Goal: Information Seeking & Learning: Learn about a topic

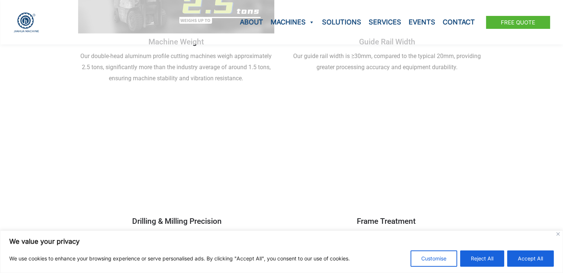
scroll to position [1110, 0]
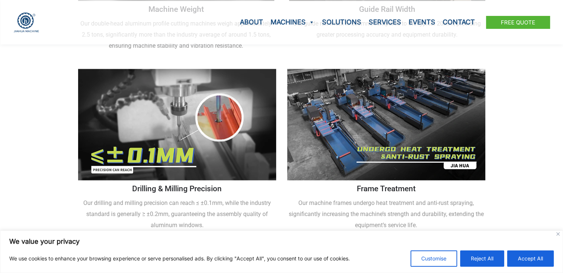
click at [360, 106] on img at bounding box center [386, 124] width 198 height 111
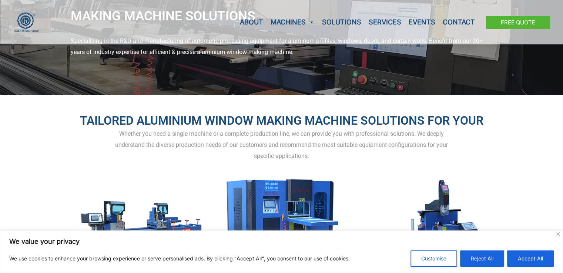
scroll to position [37, 0]
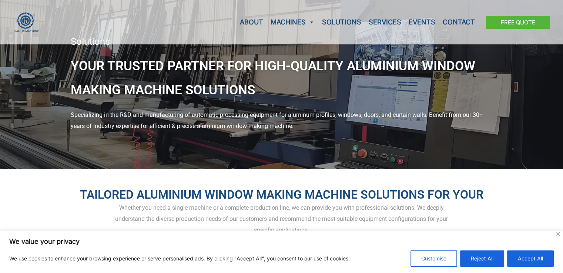
click at [393, 104] on div "Solutions Your Trusted Partner for High-Quality Aluminium Window Making Machine…" at bounding box center [281, 66] width 563 height 206
click at [157, 117] on div "Specializing in the R&D and manufacturing of automatic processing equipment for…" at bounding box center [282, 121] width 422 height 22
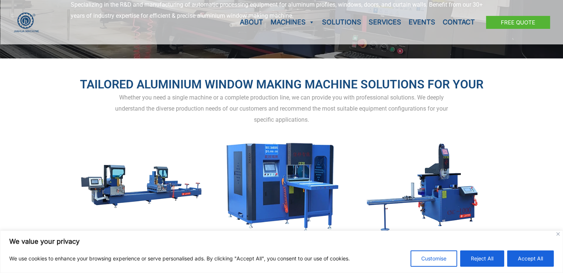
scroll to position [148, 0]
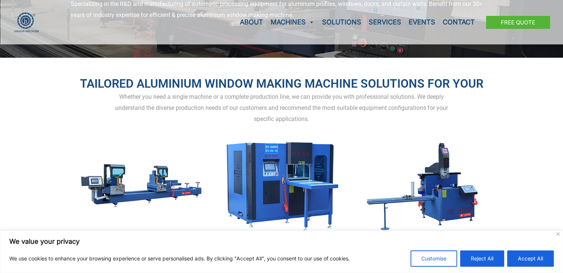
click at [296, 172] on img at bounding box center [282, 186] width 126 height 94
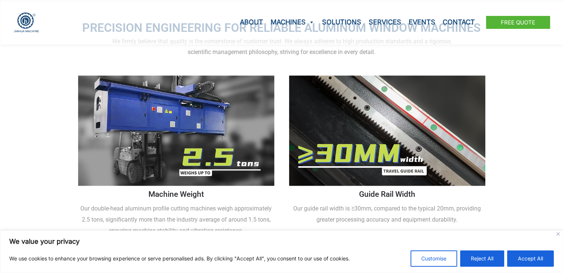
scroll to position [1073, 0]
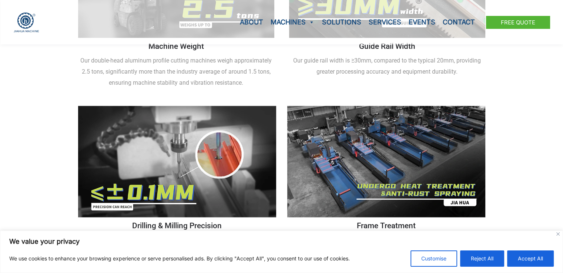
click at [383, 162] on img at bounding box center [386, 161] width 198 height 111
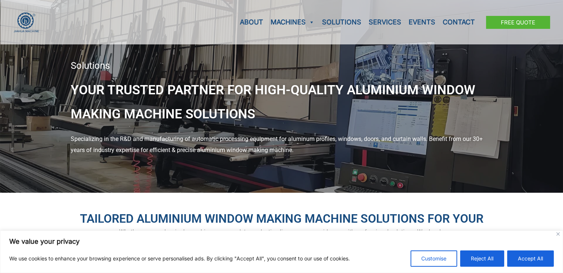
scroll to position [0, 0]
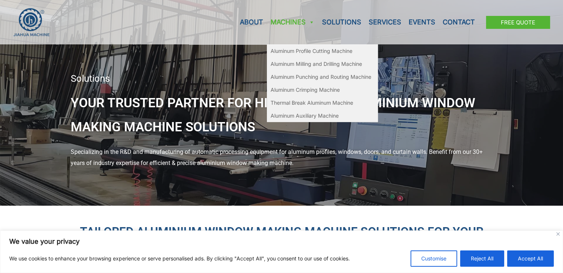
click at [314, 23] on span at bounding box center [311, 22] width 7 height 44
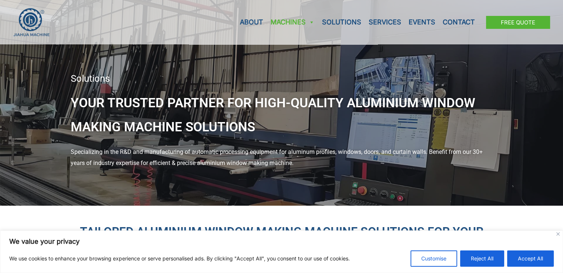
click at [314, 23] on span at bounding box center [311, 22] width 7 height 44
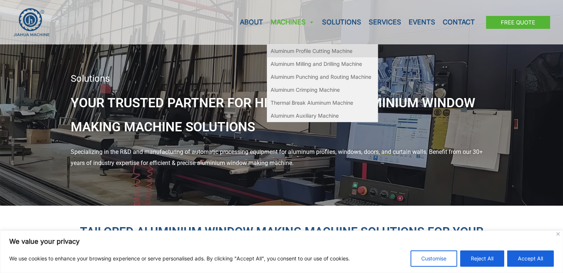
click at [310, 48] on link "Aluminum Profile Cutting Machine" at bounding box center [322, 50] width 111 height 13
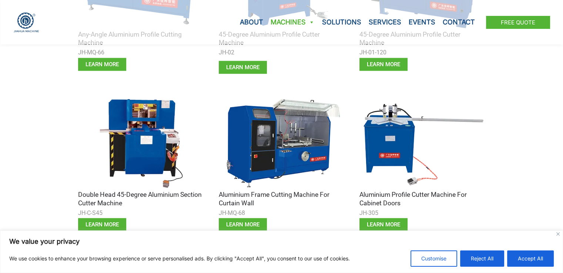
scroll to position [1517, 0]
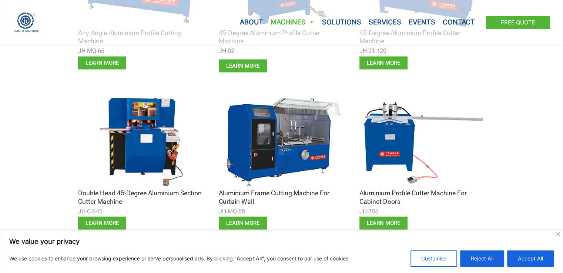
click at [271, 150] on img at bounding box center [282, 142] width 126 height 94
click at [254, 221] on span "learn more" at bounding box center [242, 224] width 33 height 6
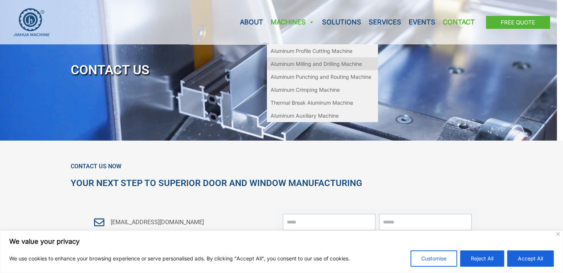
click at [301, 64] on link "Aluminum Milling and Drilling Machine" at bounding box center [322, 63] width 111 height 13
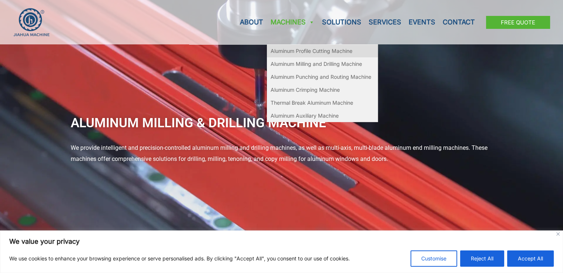
click at [295, 51] on link "Aluminum Profile Cutting Machine" at bounding box center [322, 50] width 111 height 13
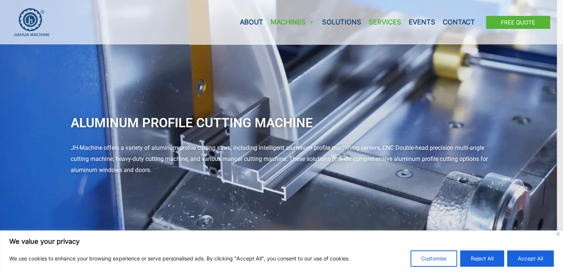
click at [384, 21] on link "Services" at bounding box center [385, 22] width 40 height 44
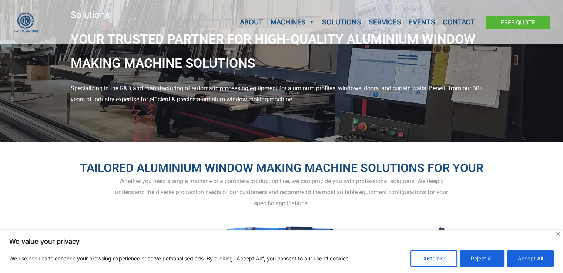
scroll to position [222, 0]
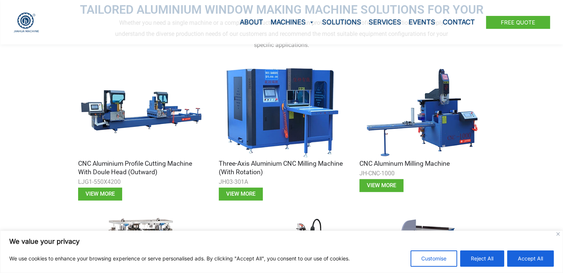
click at [281, 107] on img at bounding box center [282, 112] width 126 height 94
click at [264, 166] on h3 "Three-axis Aluminium CNC Milling Machine (with Rotation)" at bounding box center [282, 168] width 126 height 17
click at [247, 192] on span "View more" at bounding box center [240, 194] width 29 height 6
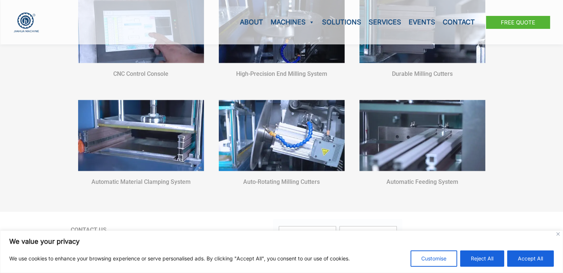
scroll to position [814, 0]
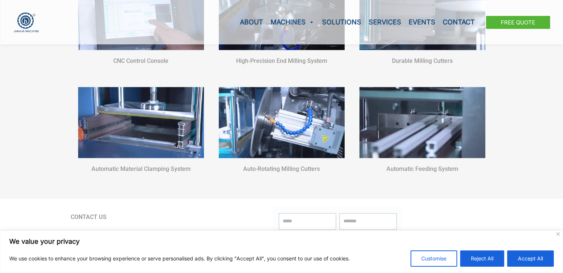
click at [453, 132] on img at bounding box center [422, 122] width 126 height 71
click at [435, 169] on h6 "Automatic feeding system" at bounding box center [422, 168] width 126 height 7
click at [420, 137] on img at bounding box center [422, 122] width 126 height 71
click at [166, 104] on img at bounding box center [141, 122] width 126 height 71
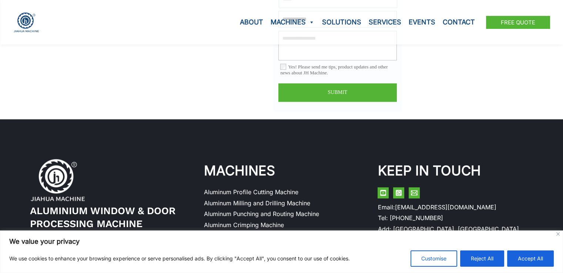
scroll to position [1122, 0]
